Goal: Task Accomplishment & Management: Use online tool/utility

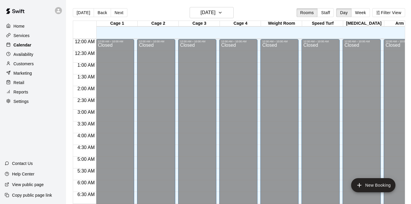
scroll to position [324, 0]
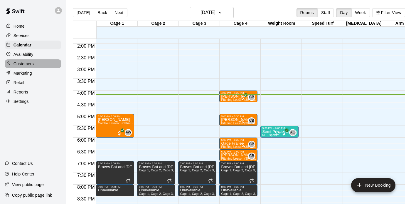
click at [34, 62] on div "Customers" at bounding box center [33, 63] width 57 height 9
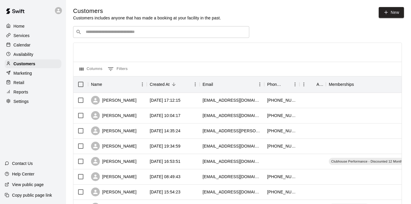
click at [214, 32] on input "Search customers by name or email" at bounding box center [165, 32] width 163 height 6
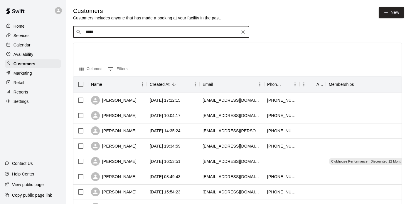
type input "******"
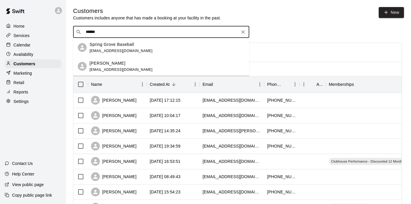
click at [197, 63] on div "[PERSON_NAME] [EMAIL_ADDRESS][DOMAIN_NAME]" at bounding box center [166, 66] width 155 height 13
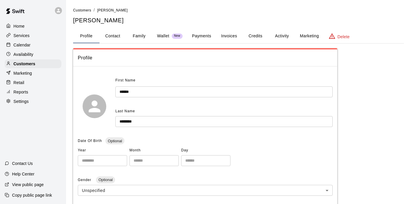
click at [207, 37] on button "Payments" at bounding box center [201, 36] width 28 height 14
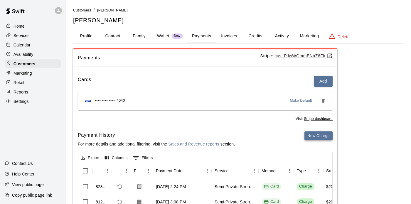
click at [312, 135] on button "New Charge" at bounding box center [318, 135] width 28 height 9
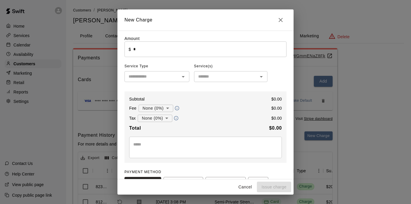
click at [143, 47] on input "*" at bounding box center [209, 49] width 153 height 16
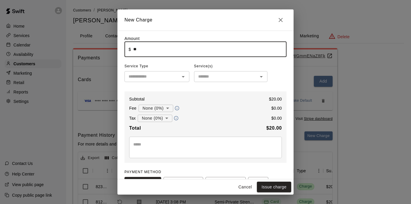
type input "*****"
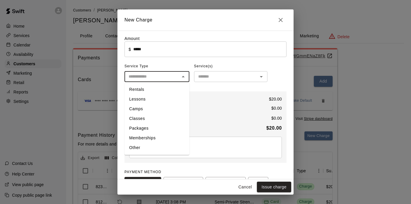
click at [144, 77] on input "text" at bounding box center [152, 76] width 52 height 7
click at [144, 118] on li "Classes" at bounding box center [156, 119] width 65 height 10
type input "*******"
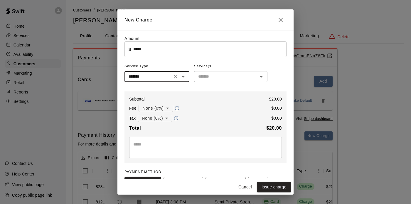
click at [209, 76] on input "text" at bounding box center [226, 76] width 60 height 7
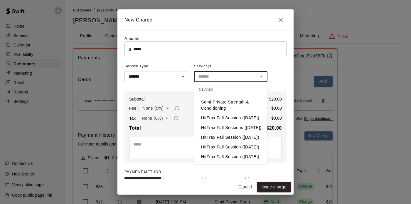
scroll to position [293, 0]
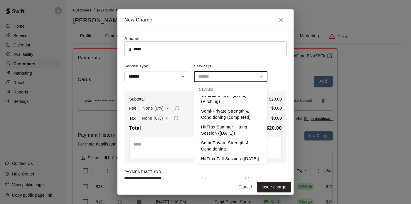
click at [223, 138] on li "Semi-Private Strength & Conditioning" at bounding box center [230, 146] width 73 height 16
type input "**********"
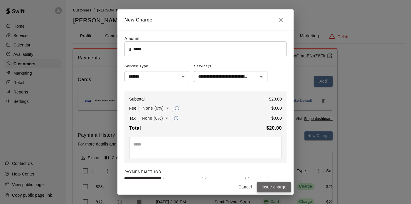
click at [271, 189] on button "Issue charge" at bounding box center [274, 186] width 34 height 11
type input "*"
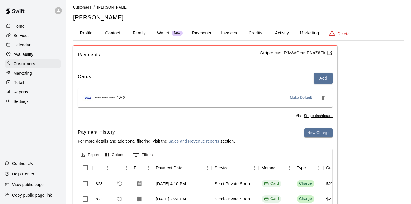
scroll to position [0, 0]
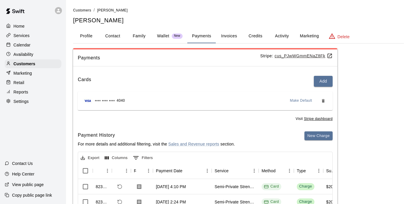
click at [39, 45] on div "Calendar" at bounding box center [33, 44] width 57 height 9
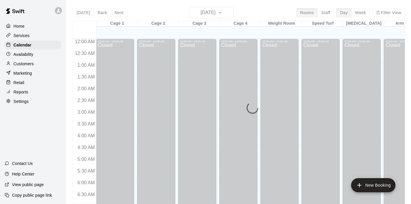
scroll to position [375, 0]
